Goal: Navigation & Orientation: Find specific page/section

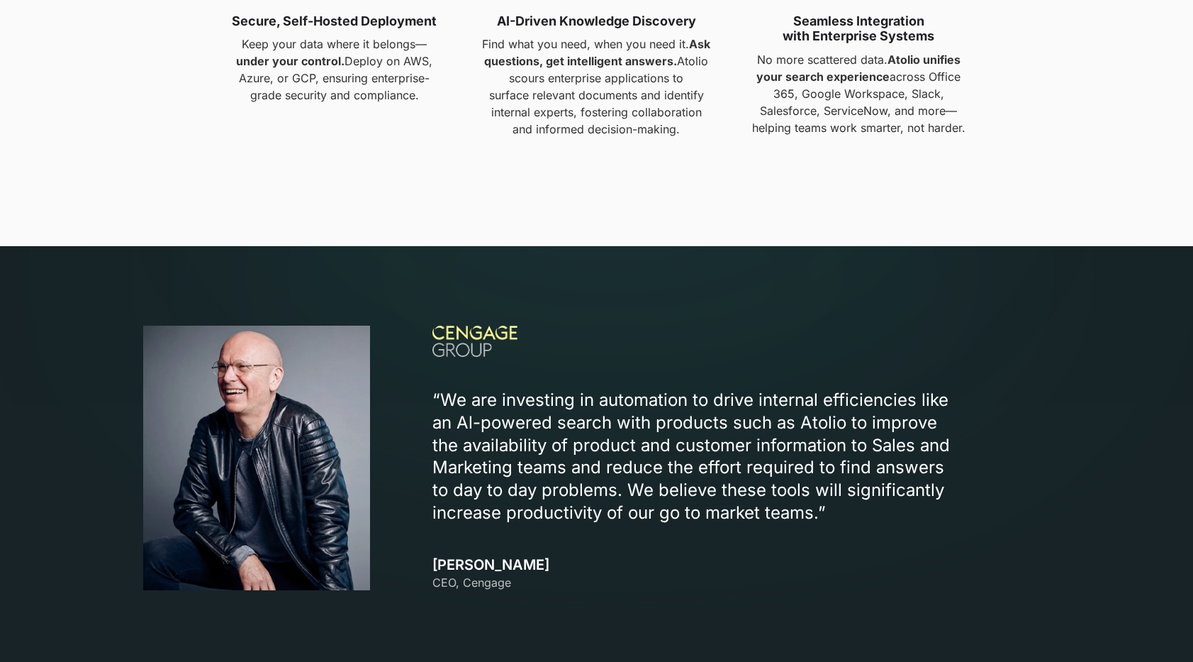
scroll to position [1499, 0]
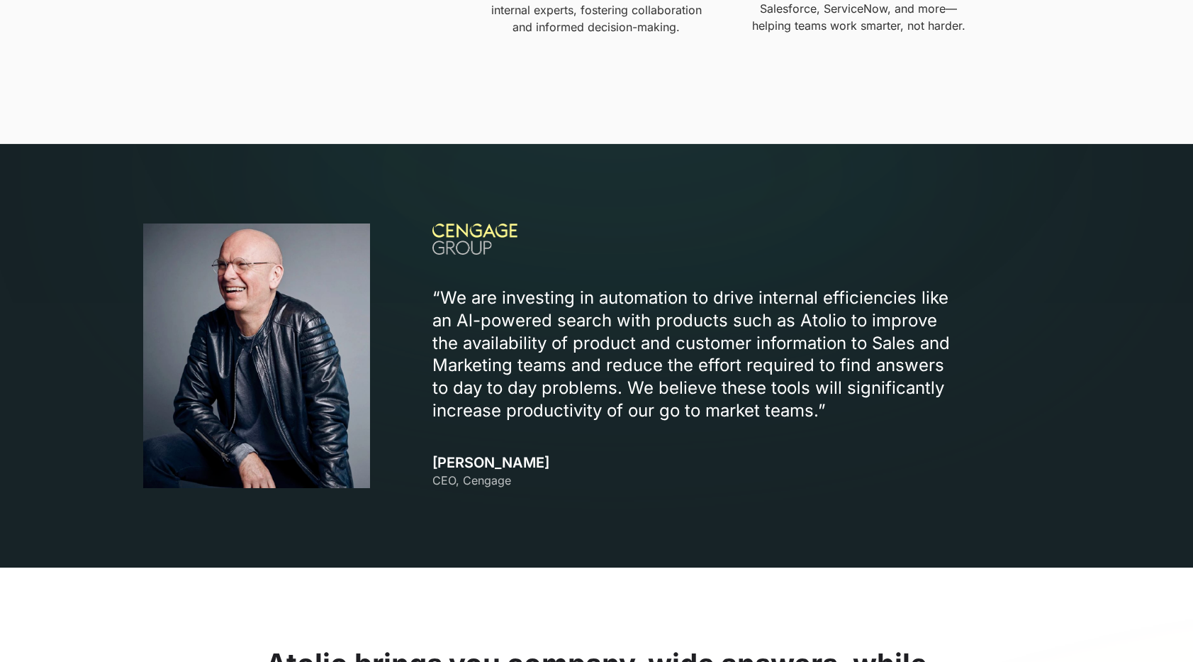
click at [574, 316] on p "“We are investing in automation to drive internal efficiencies like an Al-power…" at bounding box center [699, 354] width 532 height 136
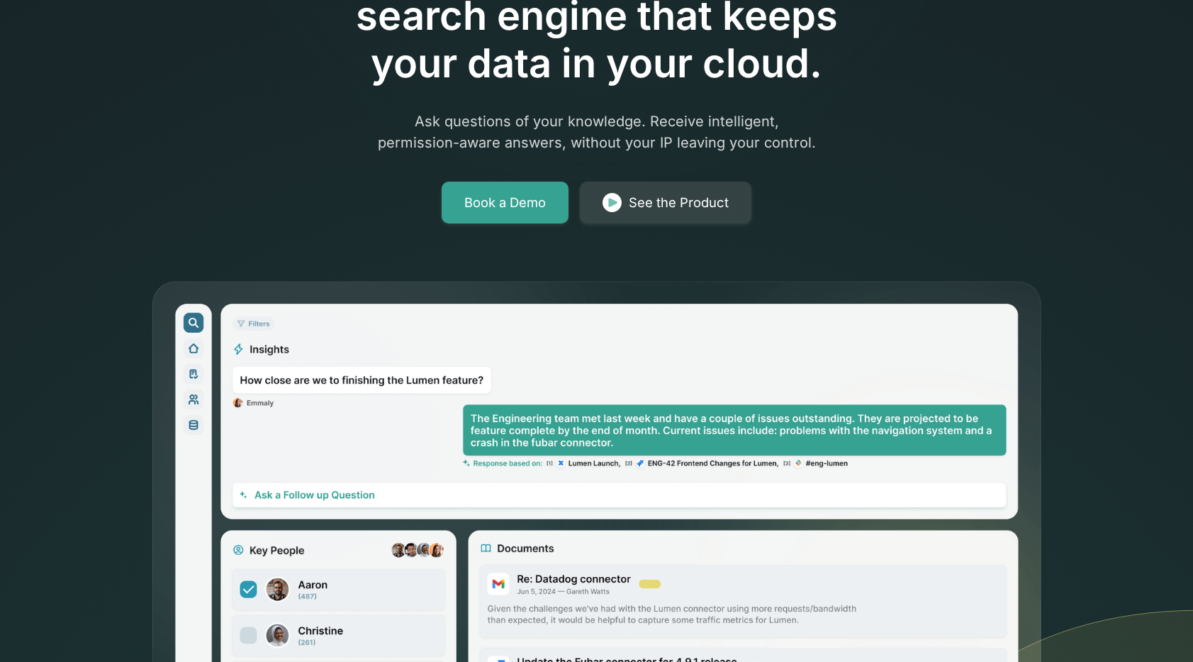
scroll to position [0, 0]
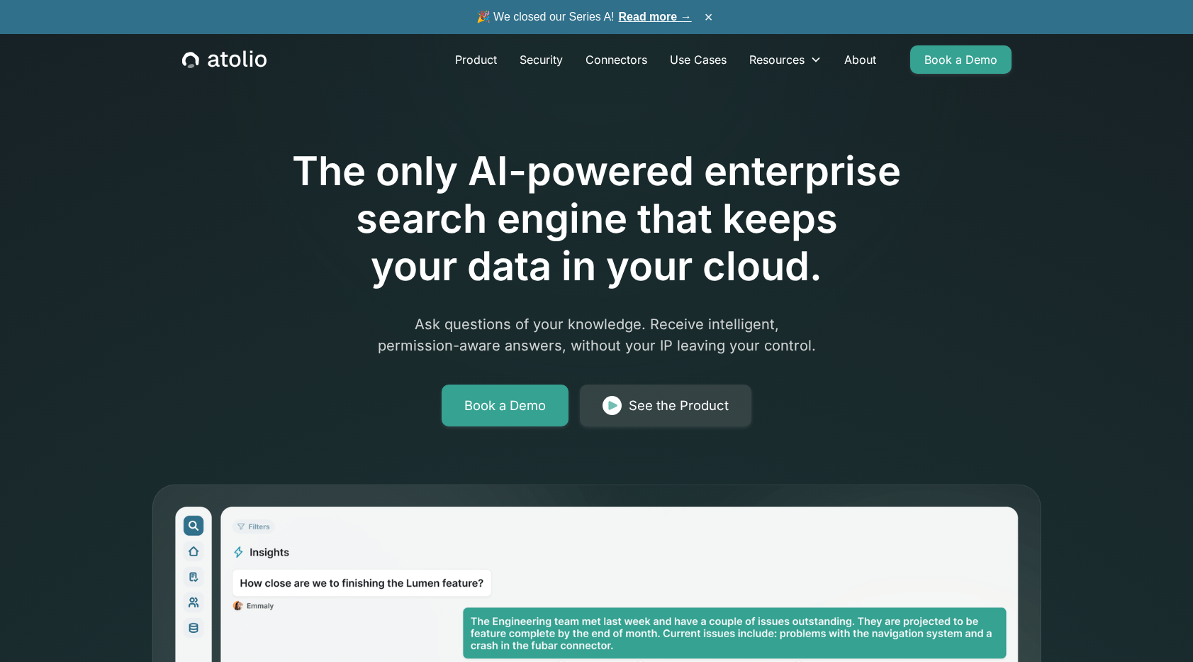
click at [758, 289] on h1 "The only AI-powered enterprise search engine that keeps your data in your cloud." at bounding box center [597, 218] width 726 height 143
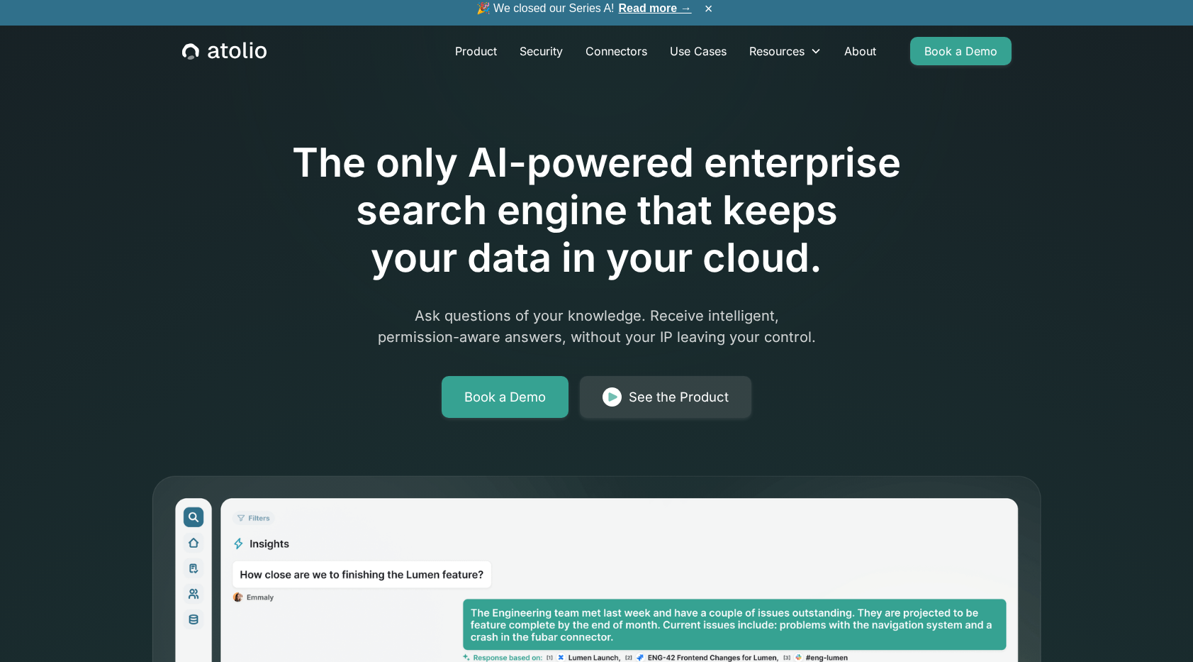
click at [459, 56] on link "Product" at bounding box center [476, 51] width 65 height 28
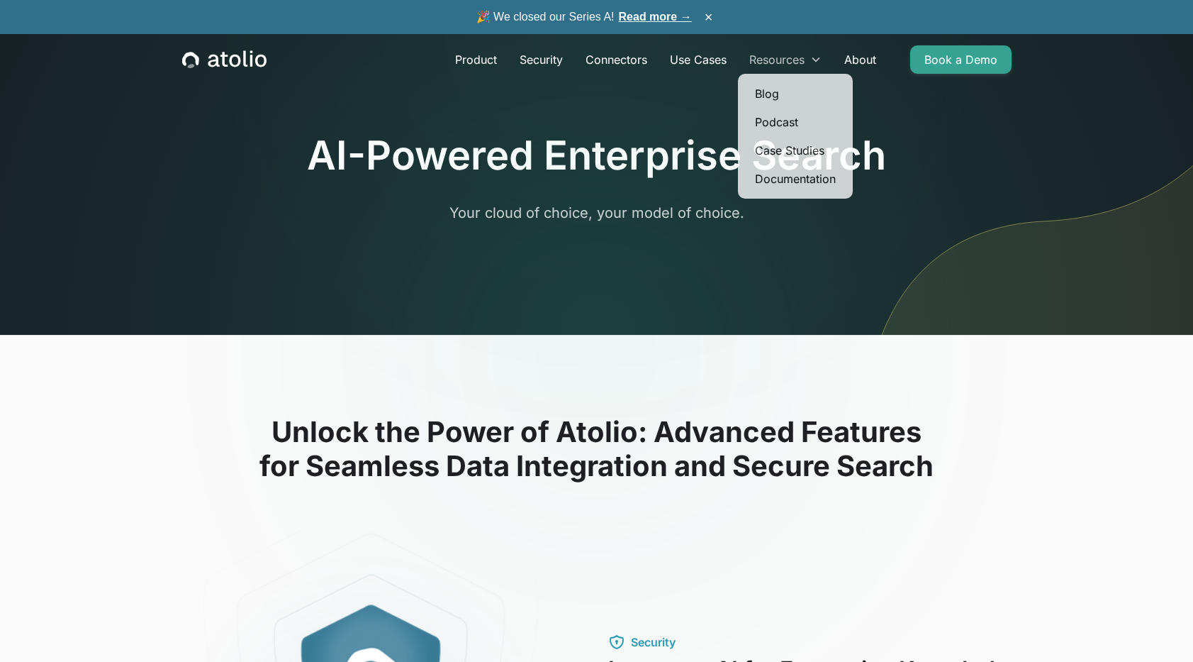
click at [807, 62] on div "Resources" at bounding box center [785, 59] width 95 height 28
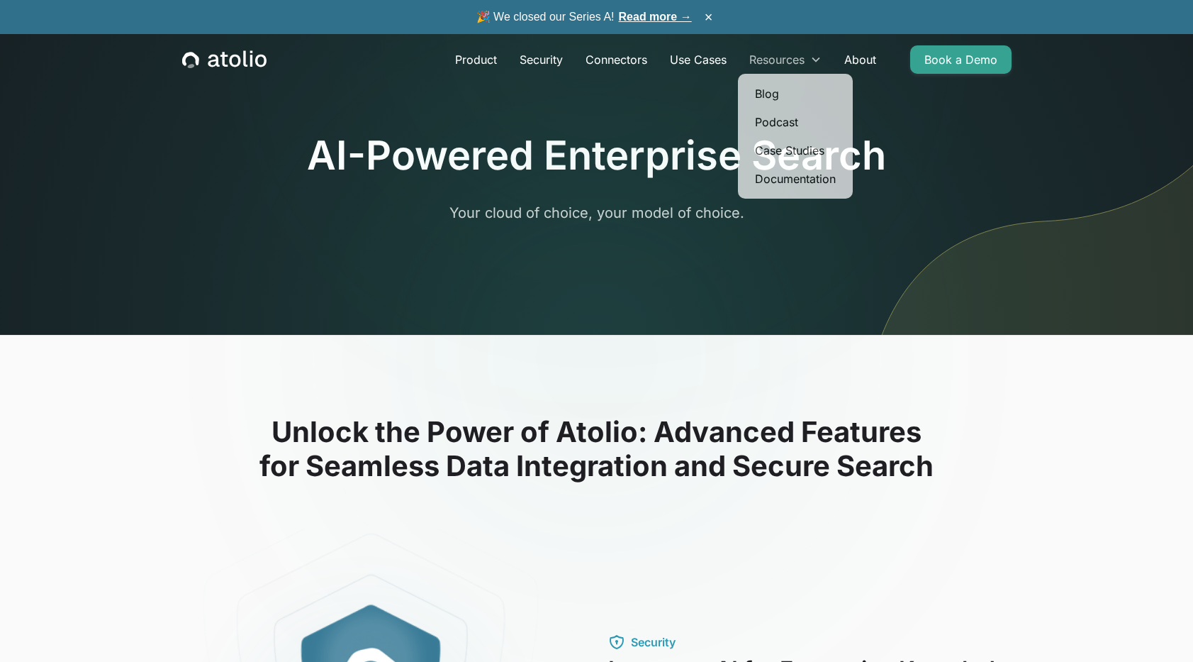
click at [774, 65] on div "Resources" at bounding box center [776, 59] width 55 height 17
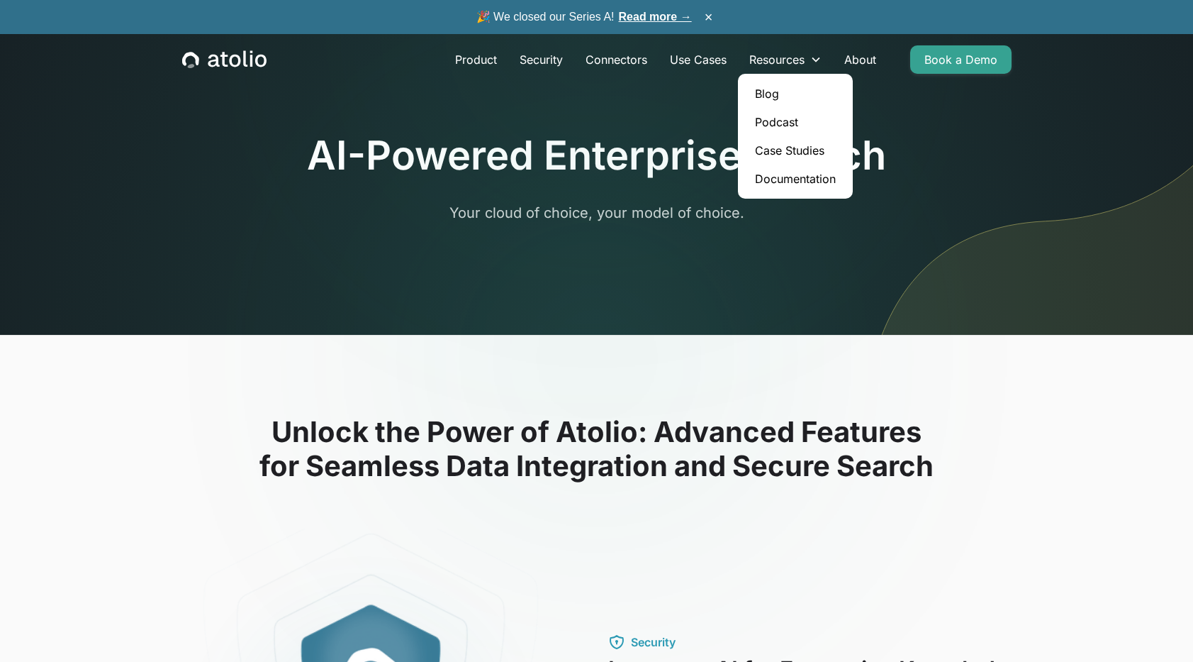
click at [771, 90] on link "Blog" at bounding box center [796, 93] width 104 height 28
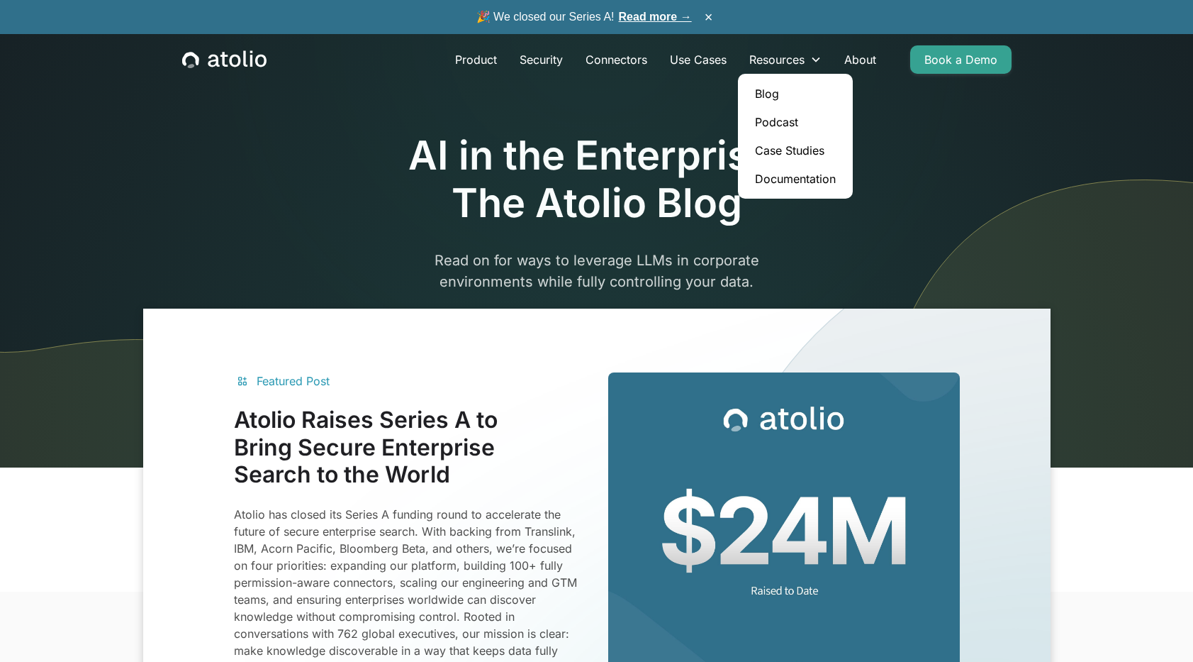
click at [781, 175] on link "Documentation" at bounding box center [796, 178] width 104 height 28
